Goal: Task Accomplishment & Management: Manage account settings

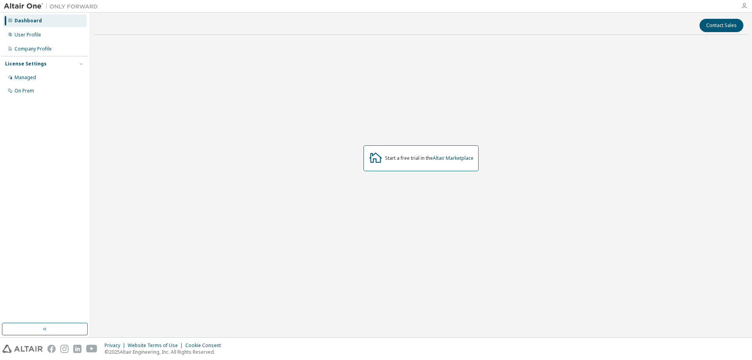
click at [745, 4] on icon "button" at bounding box center [744, 6] width 6 height 6
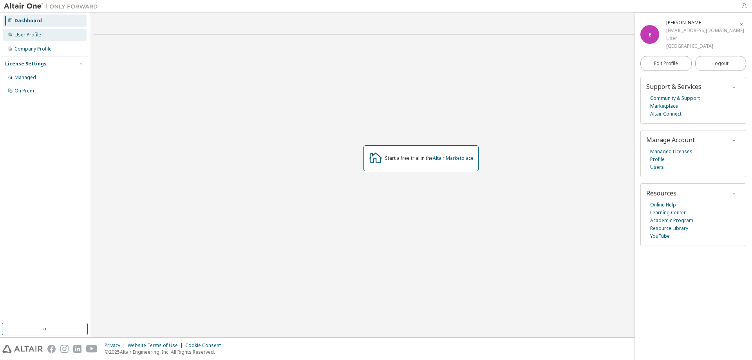
click at [20, 34] on div "User Profile" at bounding box center [27, 35] width 27 height 6
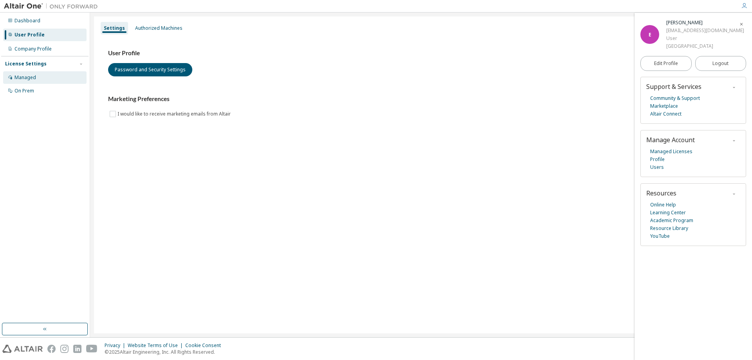
click at [34, 81] on div "Managed" at bounding box center [44, 77] width 83 height 13
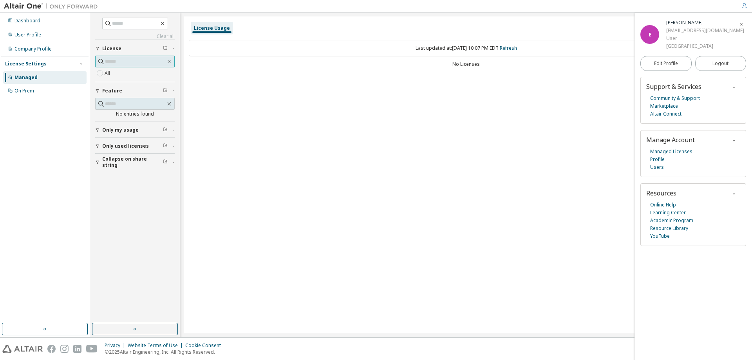
click at [114, 62] on input "text" at bounding box center [135, 62] width 61 height 8
click at [110, 51] on span "License" at bounding box center [111, 48] width 19 height 6
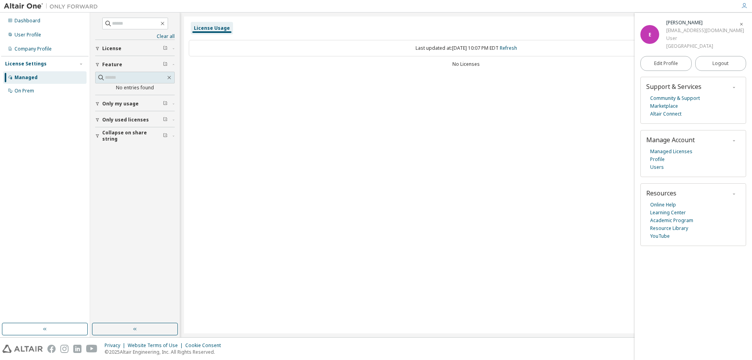
click at [110, 120] on span "Only used licenses" at bounding box center [125, 120] width 47 height 6
click at [111, 100] on button "Only my usage" at bounding box center [134, 103] width 79 height 17
click at [32, 91] on div "On Prem" at bounding box center [24, 91] width 20 height 6
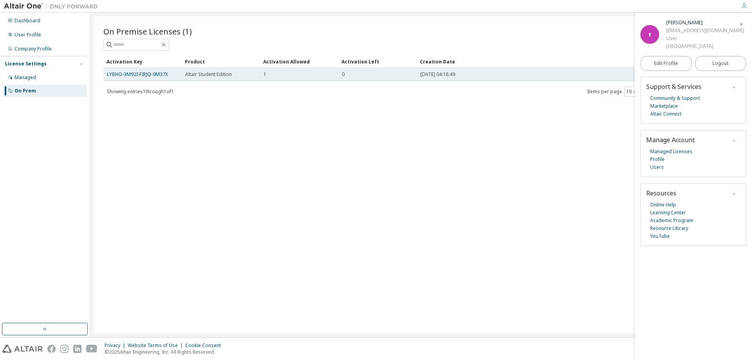
click at [212, 72] on span "Altair Student Edition" at bounding box center [208, 74] width 47 height 6
click at [336, 76] on td "1" at bounding box center [299, 74] width 78 height 13
click at [160, 75] on link "LYBHO-3M92I-FIRJQ-9M37X" at bounding box center [137, 74] width 61 height 7
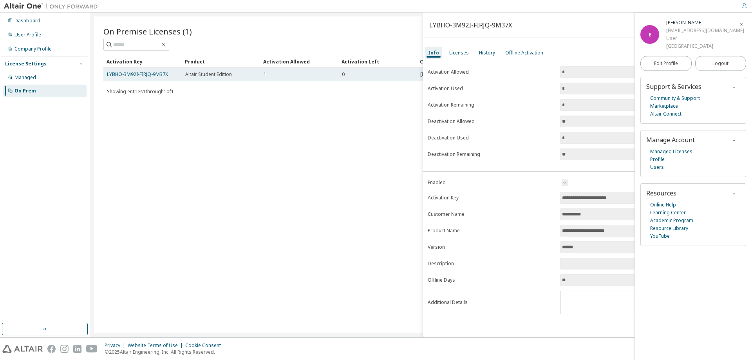
drag, startPoint x: 147, startPoint y: 74, endPoint x: 125, endPoint y: 78, distance: 21.8
click at [125, 78] on td "LYBHO-3M92I-FIRJQ-9M37X" at bounding box center [142, 74] width 78 height 13
click at [122, 72] on link "LYBHO-3M92I-FIRJQ-9M37X" at bounding box center [137, 74] width 61 height 7
drag, startPoint x: 170, startPoint y: 74, endPoint x: 106, endPoint y: 72, distance: 64.2
click at [106, 72] on td "LYBHO-3M92I-FIRJQ-9M37X" at bounding box center [142, 74] width 78 height 13
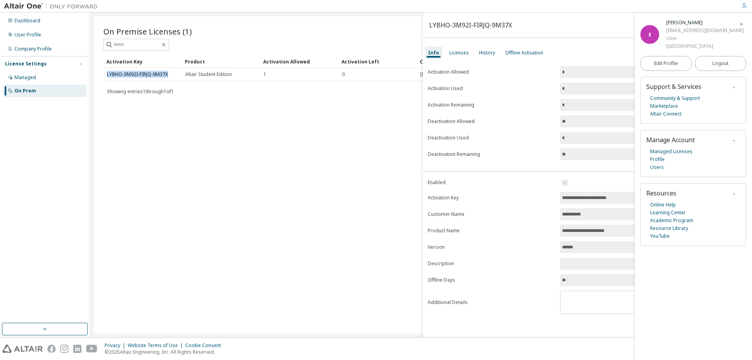
copy link "LYBHO-3M92I-FIRJQ-9M37X"
click at [31, 48] on div "Company Profile" at bounding box center [32, 49] width 37 height 6
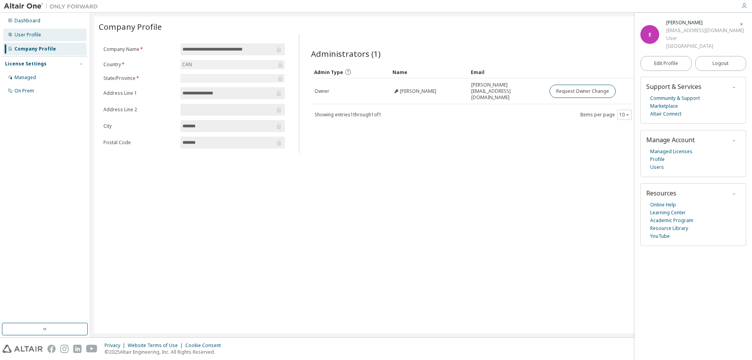
click at [25, 36] on div "User Profile" at bounding box center [27, 35] width 27 height 6
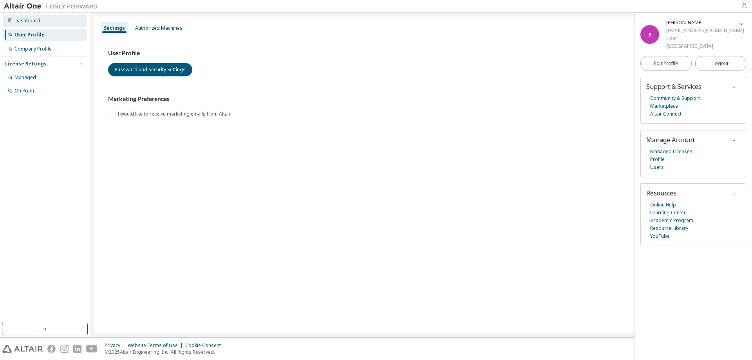
click at [13, 20] on div "Dashboard" at bounding box center [44, 20] width 83 height 13
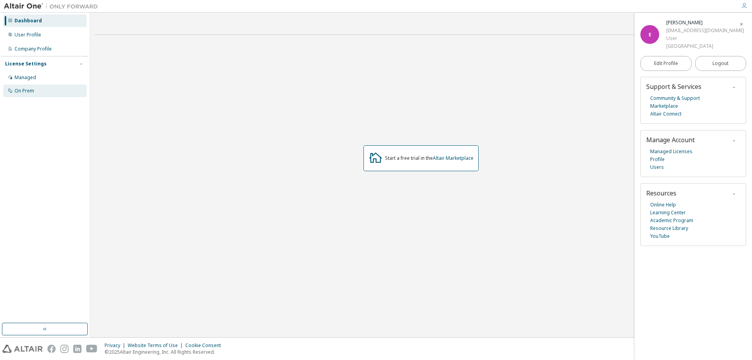
click at [20, 90] on div "On Prem" at bounding box center [24, 91] width 20 height 6
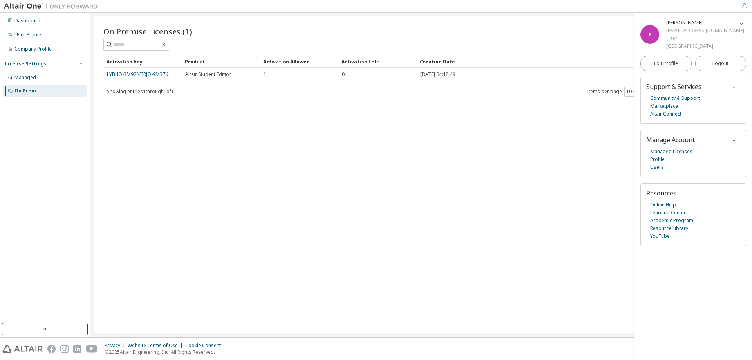
click at [293, 81] on div "Activation Key Product Activation Allowed Activation Left Creation Date LYBHO-3…" at bounding box center [420, 76] width 635 height 42
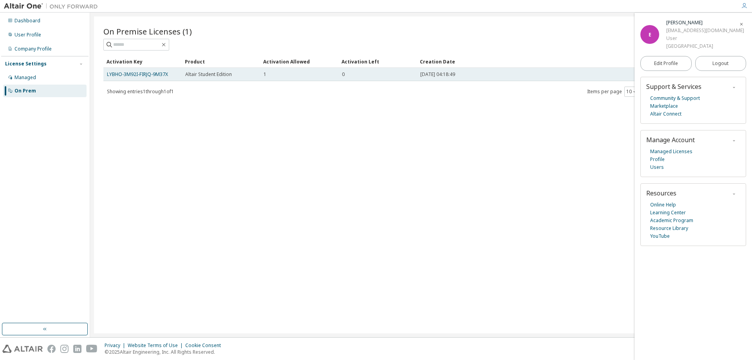
click at [289, 69] on td "1" at bounding box center [299, 74] width 78 height 13
click at [444, 73] on span "[DATE] 04:18:49" at bounding box center [437, 74] width 35 height 6
click at [155, 75] on link "LYBHO-3M92I-FIRJQ-9M37X" at bounding box center [137, 74] width 61 height 7
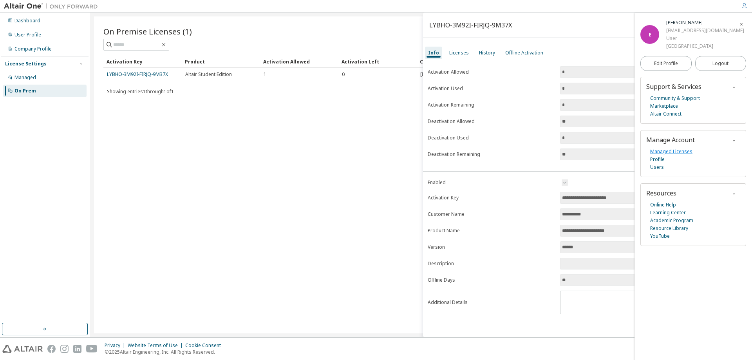
click at [662, 149] on link "Managed Licenses" at bounding box center [671, 152] width 42 height 8
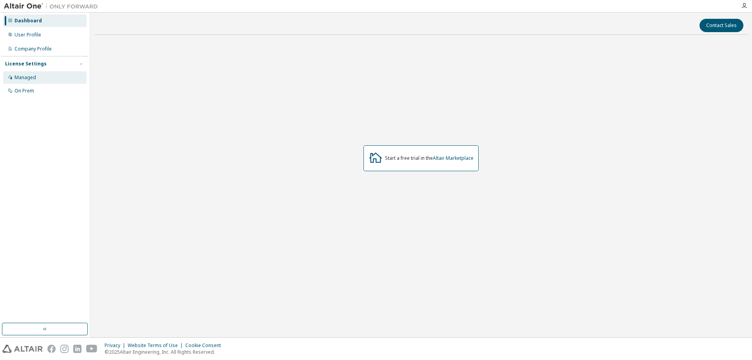
click at [32, 73] on div "Managed" at bounding box center [44, 77] width 83 height 13
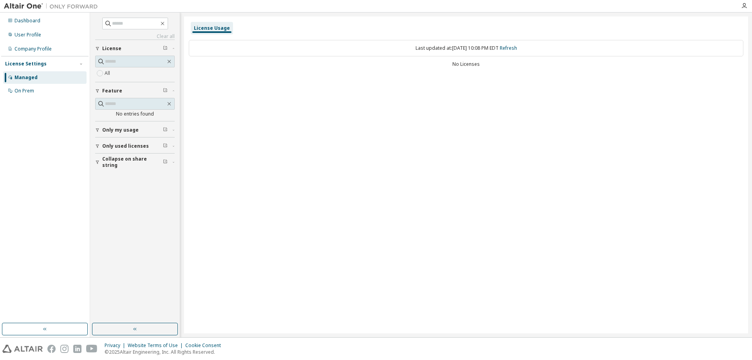
drag, startPoint x: 374, startPoint y: 53, endPoint x: 377, endPoint y: 68, distance: 15.3
click at [379, 62] on div "Last updated at: Tue 2025-09-09 10:08 PM EDT Refresh No Licenses" at bounding box center [466, 54] width 554 height 38
click at [321, 69] on div "Last updated at: Tue 2025-09-09 10:08 PM EDT Refresh No Licenses" at bounding box center [466, 54] width 554 height 38
click at [321, 72] on div "Last updated at: Tue 2025-09-09 10:08 PM EDT Refresh No Licenses" at bounding box center [466, 54] width 554 height 38
click at [112, 135] on button "Only my usage" at bounding box center [134, 129] width 79 height 17
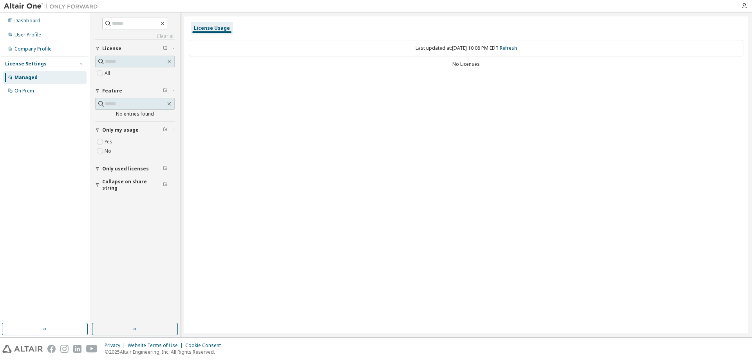
click at [121, 172] on button "Only used licenses" at bounding box center [134, 168] width 79 height 17
click at [122, 182] on div "Yes No" at bounding box center [134, 185] width 79 height 19
click at [467, 45] on div "Last updated at: Tue 2025-09-09 10:08 PM EDT Refresh" at bounding box center [466, 48] width 554 height 16
click at [9, 91] on icon at bounding box center [10, 90] width 5 height 5
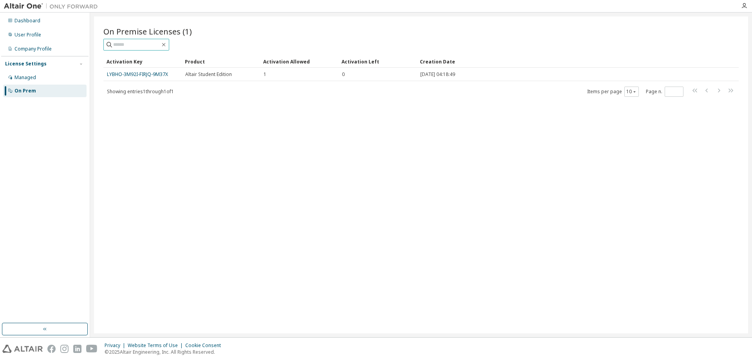
click at [156, 40] on span at bounding box center [136, 45] width 66 height 12
click at [159, 33] on span "On Premise Licenses (1)" at bounding box center [147, 31] width 88 height 11
click at [742, 7] on icon "button" at bounding box center [744, 6] width 6 height 6
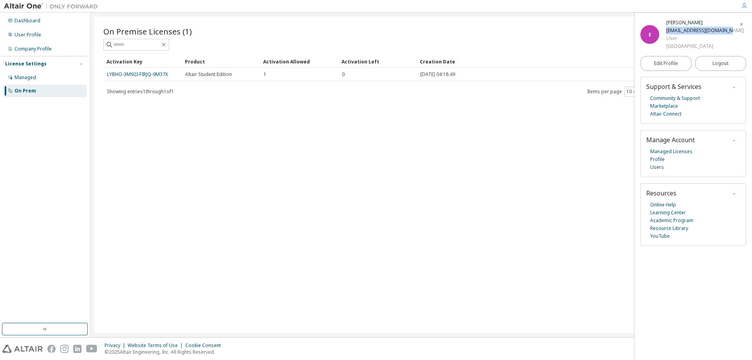
drag, startPoint x: 666, startPoint y: 29, endPoint x: 726, endPoint y: 28, distance: 59.5
click at [726, 28] on div "[EMAIL_ADDRESS][DOMAIN_NAME]" at bounding box center [705, 31] width 78 height 8
copy div "[EMAIL_ADDRESS][DOMAIN_NAME]"
click at [728, 59] on button "Logout" at bounding box center [720, 63] width 51 height 15
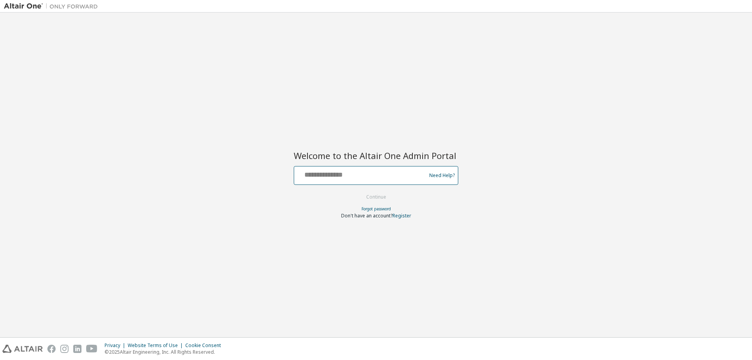
click at [337, 178] on input "text" at bounding box center [361, 173] width 128 height 11
click at [359, 172] on input "text" at bounding box center [361, 173] width 128 height 11
type input "**********"
click at [358, 191] on button "Continue" at bounding box center [376, 197] width 36 height 12
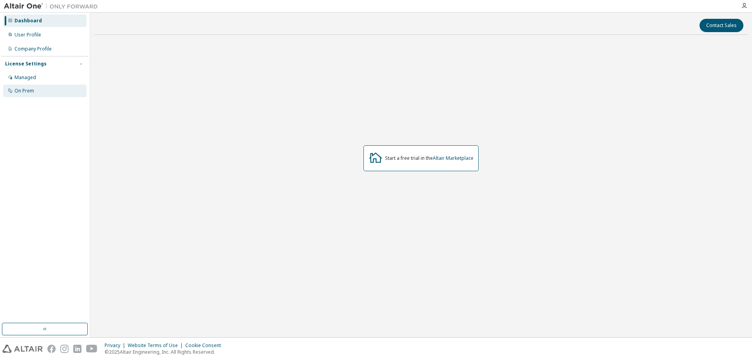
click at [27, 92] on div "On Prem" at bounding box center [24, 91] width 20 height 6
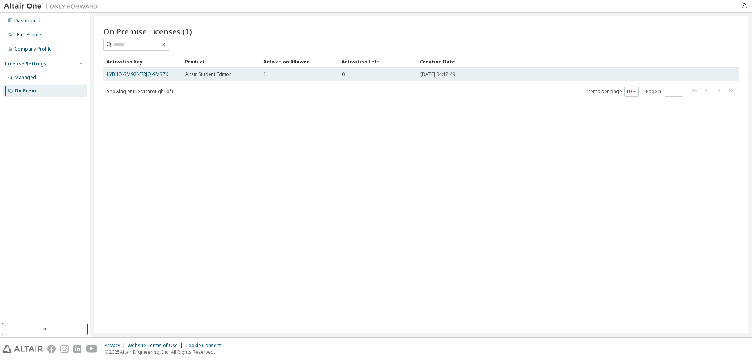
click at [146, 79] on td "LYBHO-3M92I-FIRJQ-9M37X" at bounding box center [142, 74] width 78 height 13
click at [193, 76] on span "Altair Student Edition" at bounding box center [208, 74] width 47 height 6
click at [244, 74] on div "Altair Student Edition" at bounding box center [220, 74] width 71 height 6
click at [275, 73] on div "1" at bounding box center [299, 74] width 71 height 6
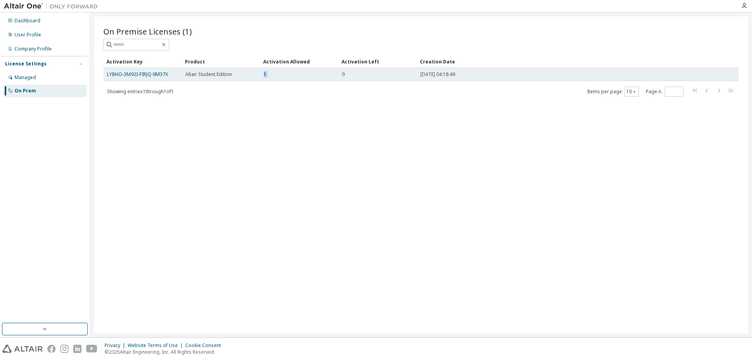
click at [275, 73] on div "1" at bounding box center [299, 74] width 71 height 6
click at [324, 75] on div "1" at bounding box center [299, 74] width 71 height 6
drag, startPoint x: 264, startPoint y: 72, endPoint x: 251, endPoint y: 72, distance: 12.1
click at [251, 72] on tr "LYBHO-3M92I-FIRJQ-9M37X Altair Student Edition 1 0 2025-06-27 04:18:49" at bounding box center [420, 74] width 635 height 13
click at [379, 77] on div "0" at bounding box center [377, 74] width 71 height 6
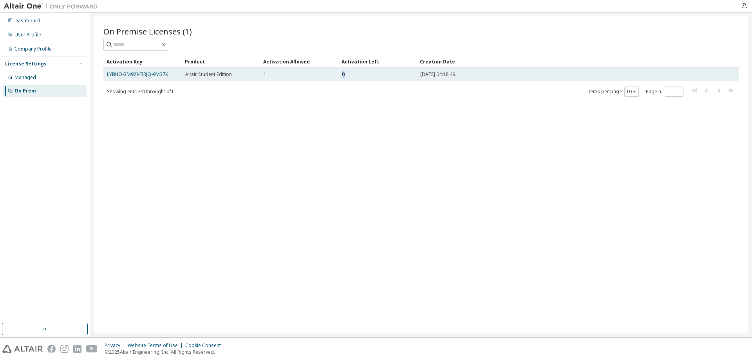
drag, startPoint x: 355, startPoint y: 76, endPoint x: 338, endPoint y: 78, distance: 16.6
click at [338, 78] on td "0" at bounding box center [377, 74] width 78 height 13
click at [314, 76] on div "1" at bounding box center [299, 74] width 71 height 6
drag, startPoint x: 282, startPoint y: 75, endPoint x: 262, endPoint y: 76, distance: 20.0
click at [262, 76] on td "1" at bounding box center [299, 74] width 78 height 13
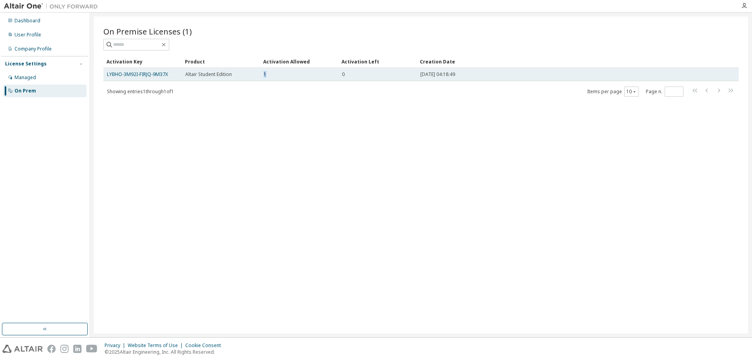
click at [264, 76] on span "1" at bounding box center [265, 74] width 3 height 6
click at [202, 76] on span "Altair Student Edition" at bounding box center [208, 74] width 47 height 6
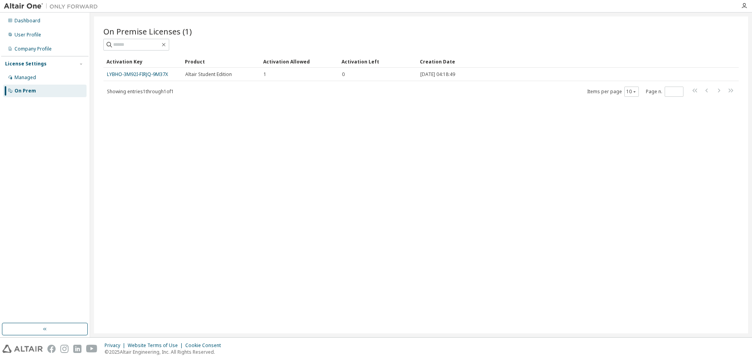
click at [28, 69] on div "License Settings Managed On Prem" at bounding box center [44, 77] width 87 height 42
click at [79, 61] on button "button" at bounding box center [81, 63] width 7 height 7
click at [79, 65] on icon "button" at bounding box center [81, 63] width 5 height 5
click at [42, 78] on div "Managed" at bounding box center [44, 77] width 83 height 13
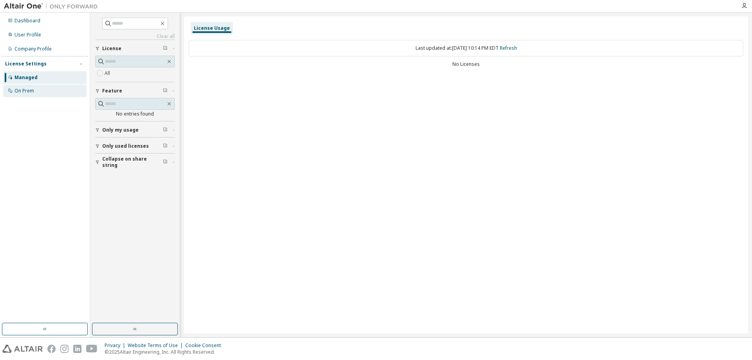
click at [38, 94] on div "On Prem" at bounding box center [44, 91] width 83 height 13
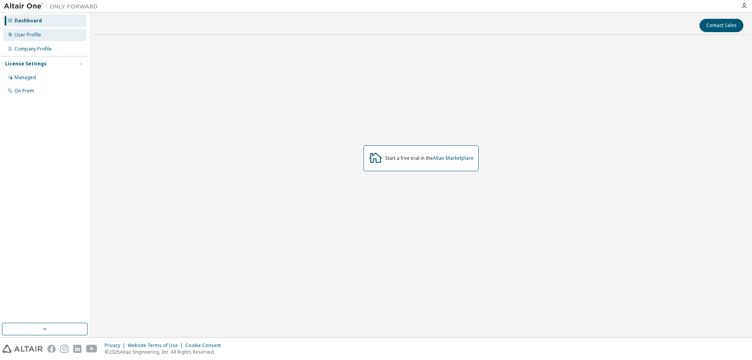
click at [38, 34] on div "User Profile" at bounding box center [27, 35] width 27 height 6
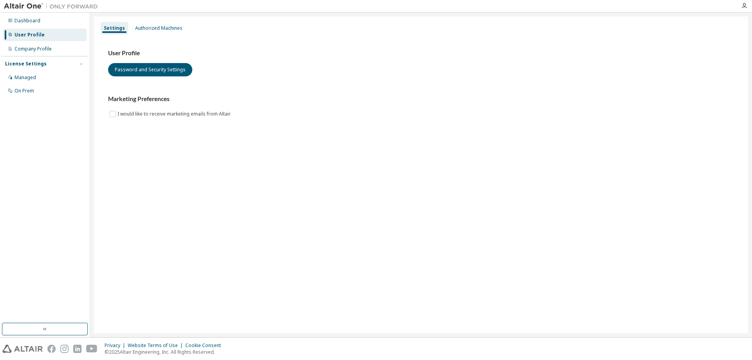
click at [186, 26] on div "Settings Authorized Machines" at bounding box center [421, 28] width 644 height 14
click at [173, 29] on div "Authorized Machines" at bounding box center [158, 28] width 47 height 6
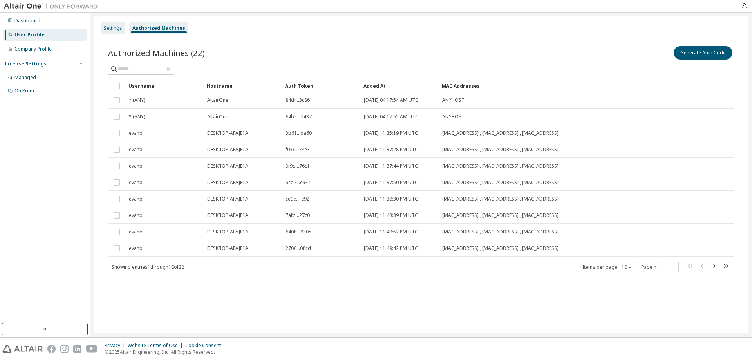
click at [112, 29] on div "Settings" at bounding box center [113, 28] width 18 height 6
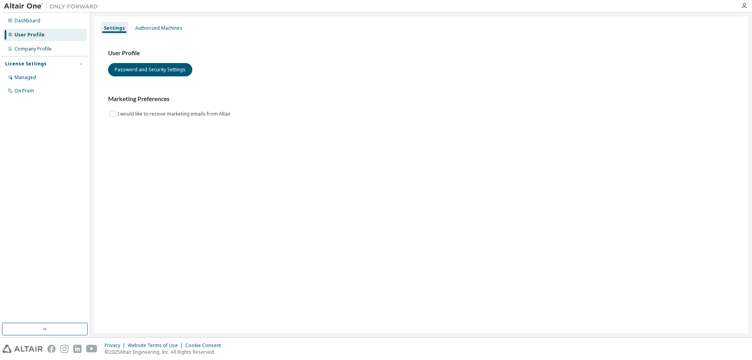
click at [33, 66] on div "License Settings" at bounding box center [26, 64] width 42 height 6
click at [29, 49] on div "Company Profile" at bounding box center [32, 49] width 37 height 6
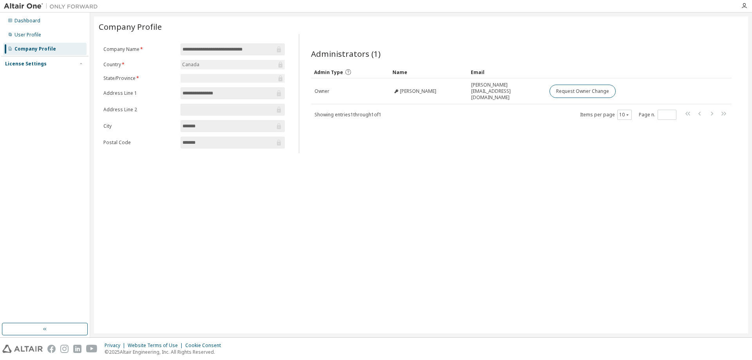
click at [29, 64] on div "License Settings" at bounding box center [26, 64] width 42 height 6
click at [28, 85] on div "On Prem" at bounding box center [44, 91] width 83 height 13
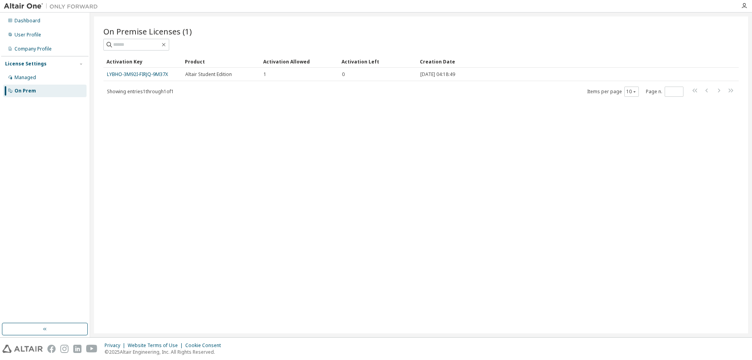
click at [33, 55] on div "Dashboard User Profile Company Profile License Settings Managed On Prem" at bounding box center [44, 56] width 87 height 84
click at [32, 49] on div "Company Profile" at bounding box center [32, 49] width 37 height 6
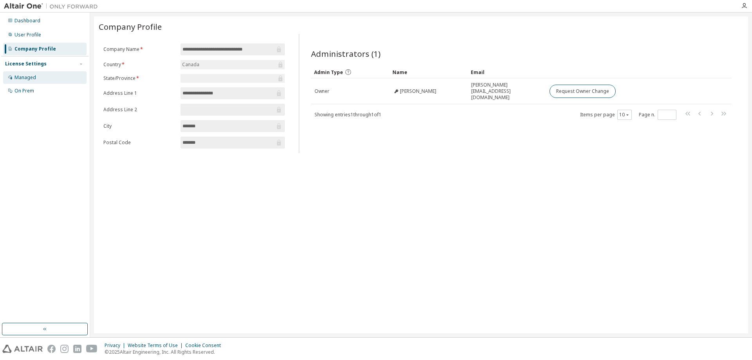
click at [29, 74] on div "Managed" at bounding box center [25, 77] width 22 height 6
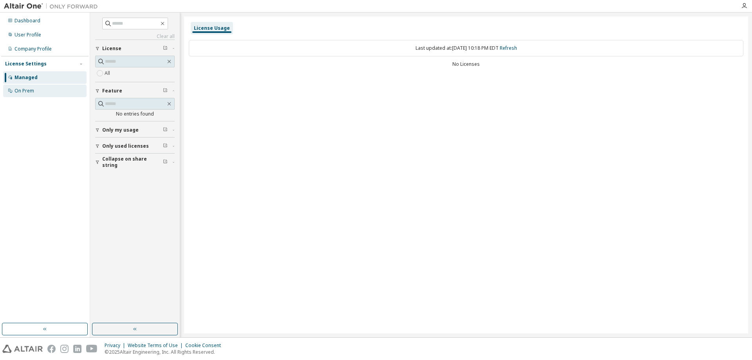
click at [33, 88] on div "On Prem" at bounding box center [24, 91] width 20 height 6
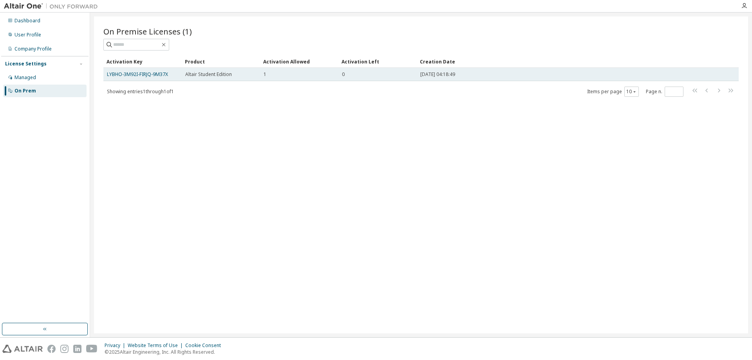
click at [206, 75] on span "Altair Student Edition" at bounding box center [208, 74] width 47 height 6
click at [209, 76] on span "Altair Student Edition" at bounding box center [208, 74] width 47 height 6
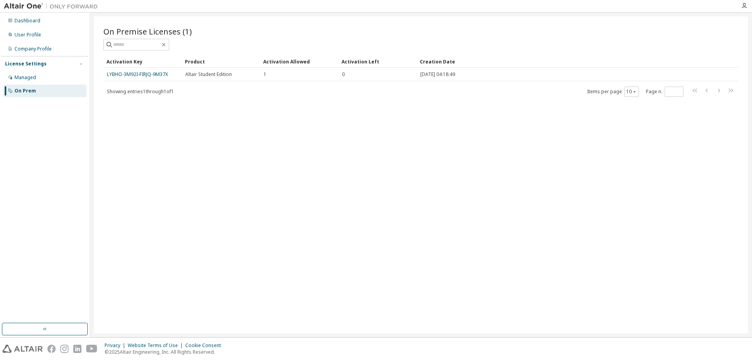
click at [166, 92] on span "Showing entries 1 through 1 of 1" at bounding box center [140, 91] width 67 height 7
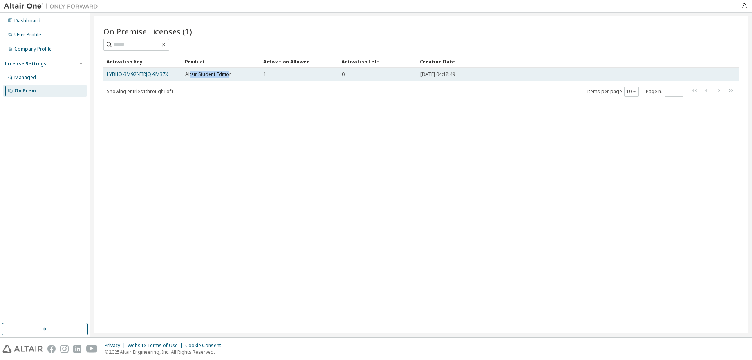
drag, startPoint x: 229, startPoint y: 77, endPoint x: 189, endPoint y: 75, distance: 39.6
click at [189, 75] on span "Altair Student Edition" at bounding box center [208, 74] width 47 height 6
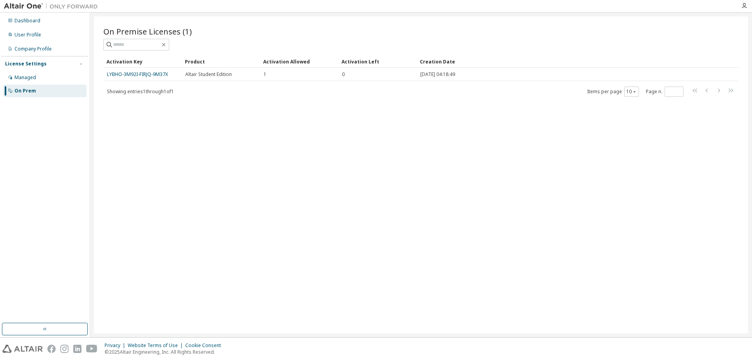
drag, startPoint x: 306, startPoint y: 68, endPoint x: 271, endPoint y: 88, distance: 40.5
click at [271, 88] on div "Showing entries 1 through 1 of 1 Items per page 10 Page n. *" at bounding box center [420, 91] width 635 height 11
click at [266, 84] on div "Activation Key Product Activation Allowed Activation Left Creation Date LYBHO-3…" at bounding box center [420, 76] width 635 height 42
click at [35, 18] on div "Dashboard" at bounding box center [27, 21] width 26 height 6
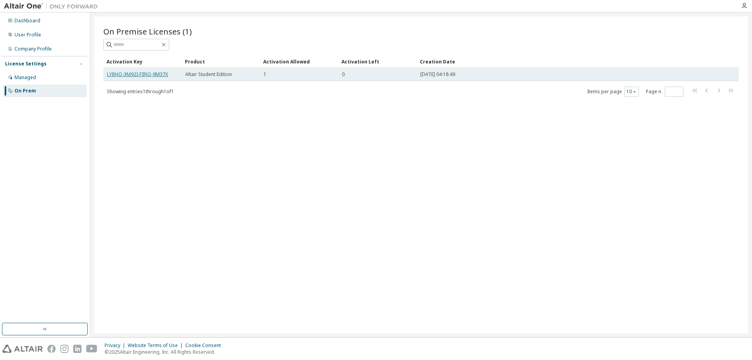
click at [163, 75] on link "LYBHO-3M92I-FIRJQ-9M37X" at bounding box center [137, 74] width 61 height 7
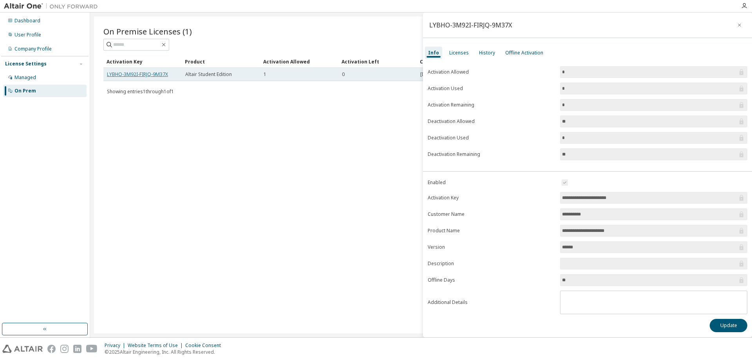
drag, startPoint x: 124, startPoint y: 76, endPoint x: 112, endPoint y: 73, distance: 12.9
click at [112, 73] on link "LYBHO-3M92I-FIRJQ-9M37X" at bounding box center [137, 74] width 61 height 7
drag, startPoint x: 173, startPoint y: 72, endPoint x: 104, endPoint y: 73, distance: 69.3
click at [104, 73] on td "LYBHO-3M92I-FIRJQ-9M37X" at bounding box center [142, 74] width 78 height 13
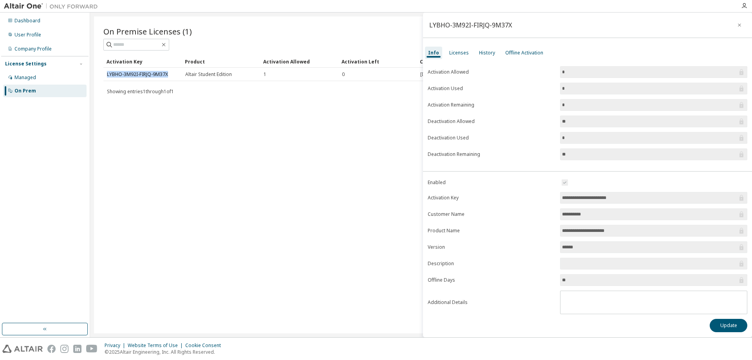
copy link "LYBHO-3M92I-FIRJQ-9M37X"
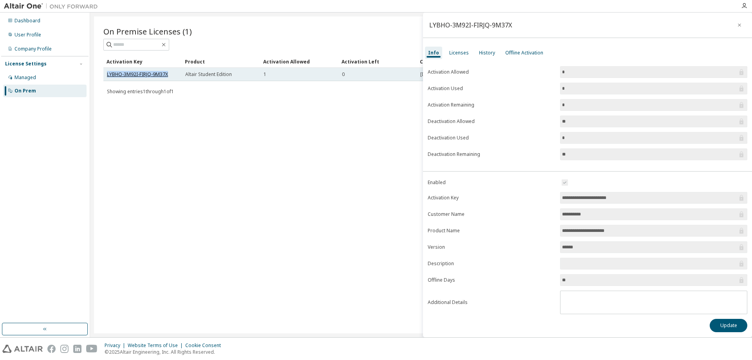
click at [130, 74] on link "LYBHO-3M92I-FIRJQ-9M37X" at bounding box center [137, 74] width 61 height 7
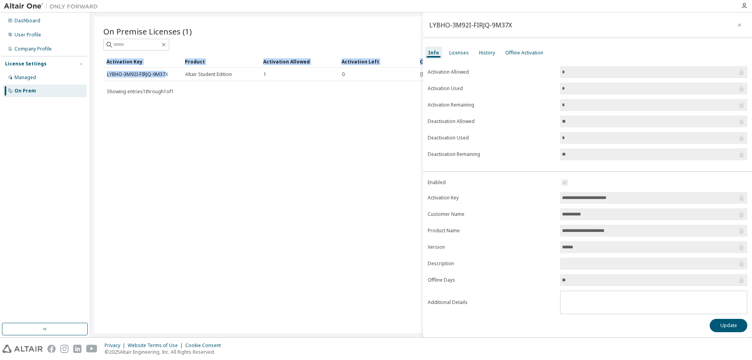
drag, startPoint x: 130, startPoint y: 74, endPoint x: 181, endPoint y: 103, distance: 58.0
click at [167, 77] on div "On Premise Licenses (1) Clear Load Save Save As Field Operator Value Select fil…" at bounding box center [421, 174] width 654 height 317
click at [173, 144] on div "On Premise Licenses (1) Clear Load Save Save As Field Operator Value Select fil…" at bounding box center [421, 174] width 654 height 317
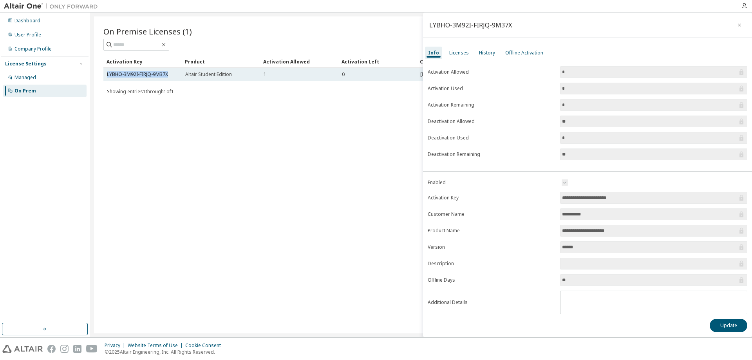
drag, startPoint x: 175, startPoint y: 74, endPoint x: 107, endPoint y: 74, distance: 68.5
click at [107, 74] on td "LYBHO-3M92I-FIRJQ-9M37X" at bounding box center [142, 74] width 78 height 13
copy link "LYBHO-3M92I-FIRJQ-9M37X"
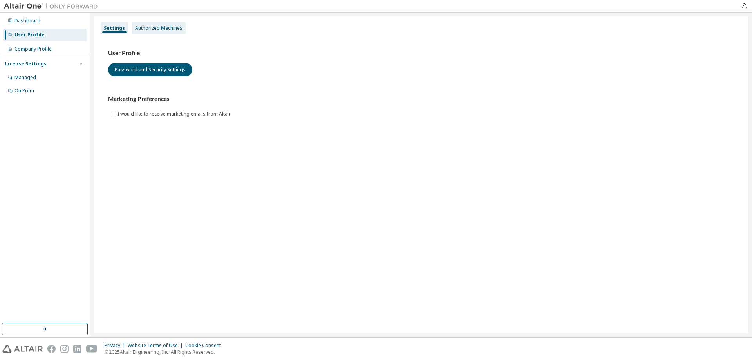
click at [161, 29] on div "Authorized Machines" at bounding box center [158, 28] width 47 height 6
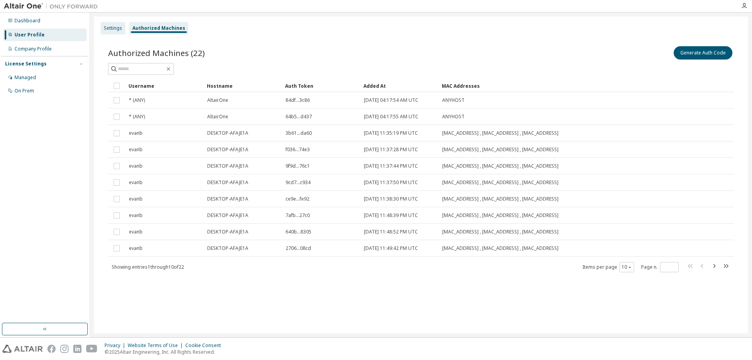
click at [114, 26] on div "Settings" at bounding box center [113, 28] width 18 height 6
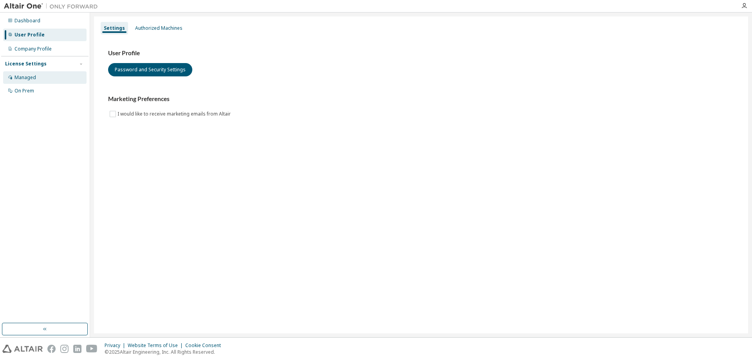
click at [30, 74] on div "Managed" at bounding box center [44, 77] width 83 height 13
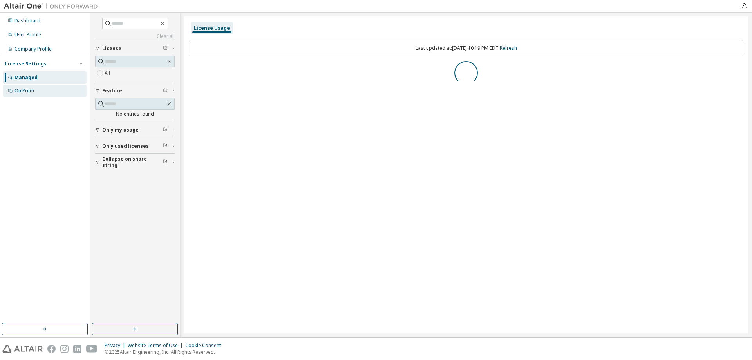
click at [37, 90] on div "On Prem" at bounding box center [44, 91] width 83 height 13
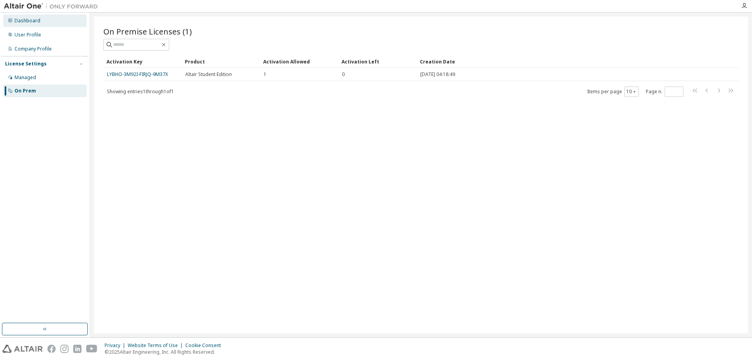
click at [34, 21] on div "Dashboard" at bounding box center [27, 21] width 26 height 6
